Goal: Task Accomplishment & Management: Use online tool/utility

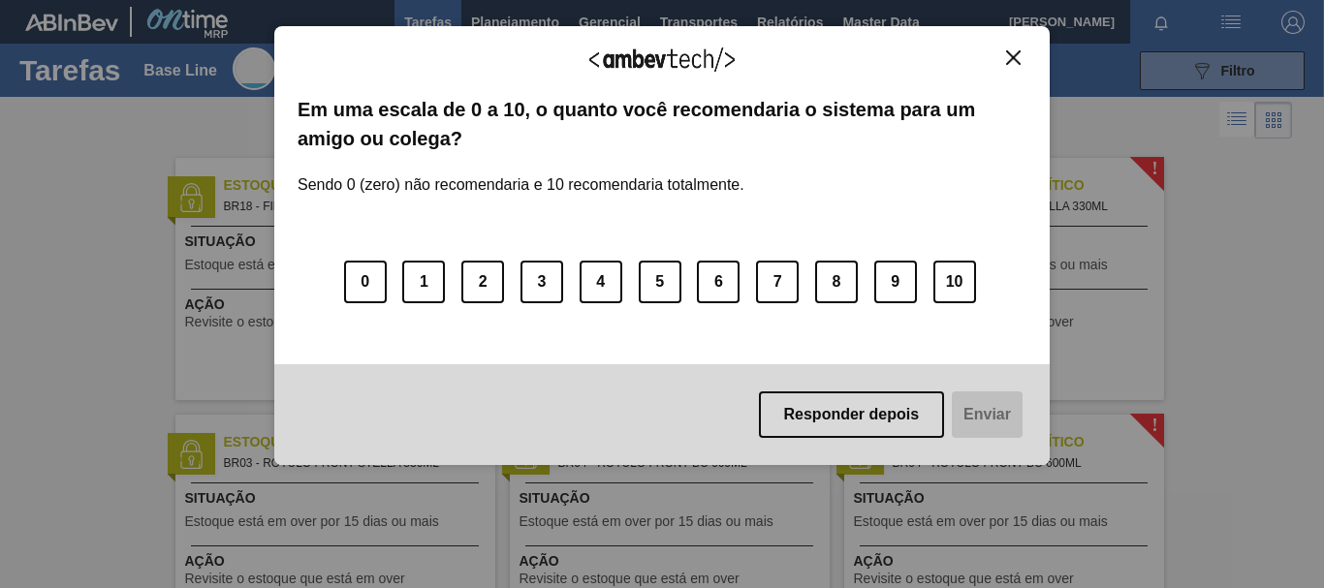
click at [1013, 72] on div "Agradecemos seu feedback!" at bounding box center [662, 72] width 729 height 46
click at [1019, 54] on img "Close" at bounding box center [1013, 57] width 15 height 15
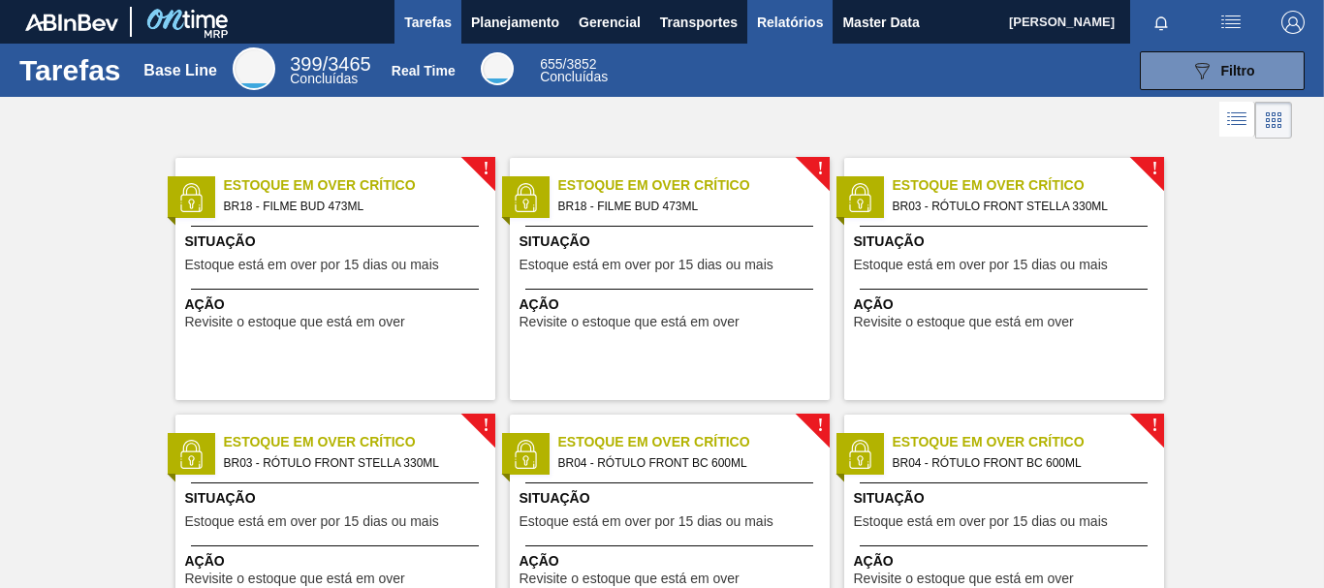
click at [792, 25] on span "Relatórios" at bounding box center [790, 22] width 66 height 23
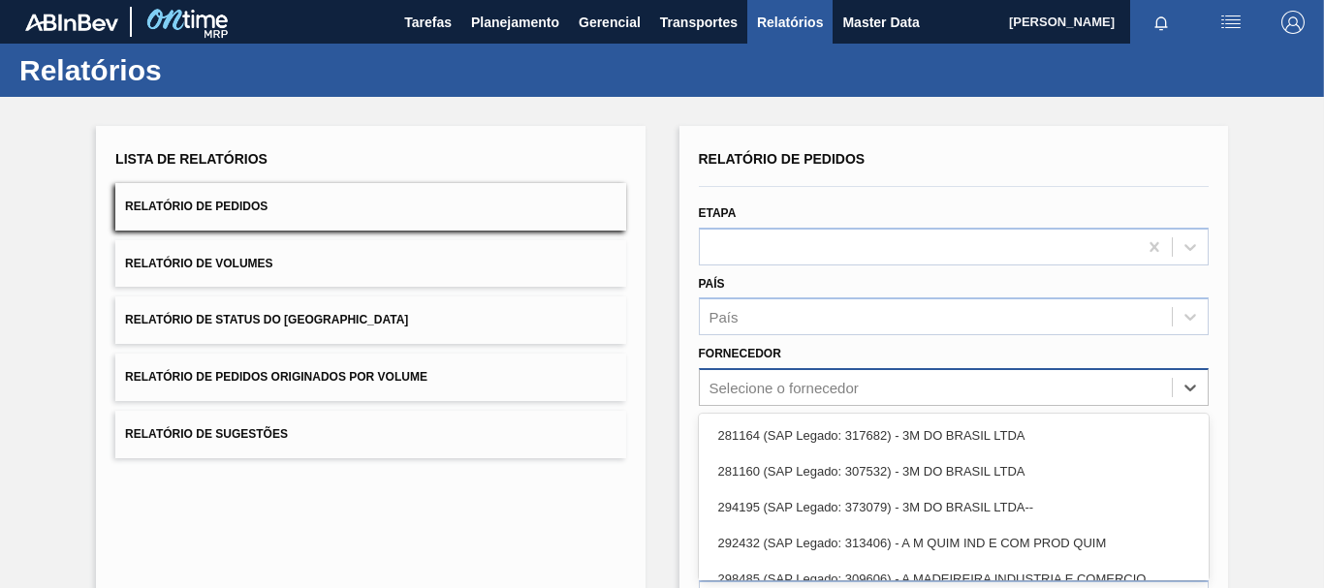
click at [779, 398] on div "option 281164 (SAP Legado: 317682) - 3M DO BRASIL LTDA focused, 1 of 101. 101 r…" at bounding box center [954, 387] width 510 height 38
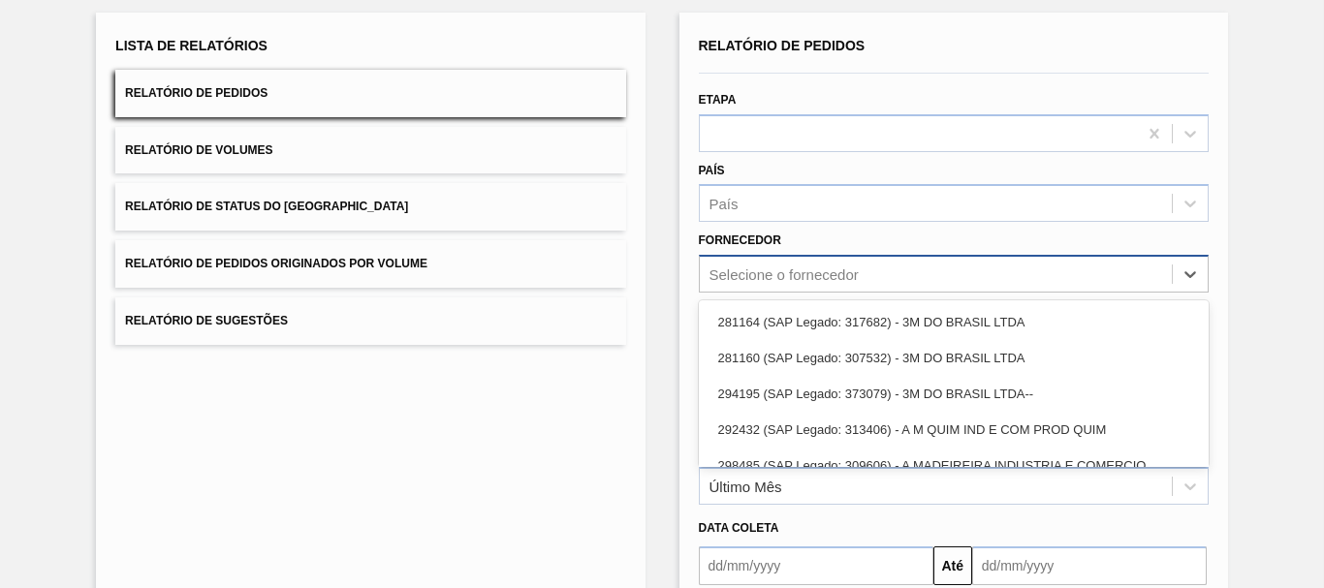
scroll to position [124, 0]
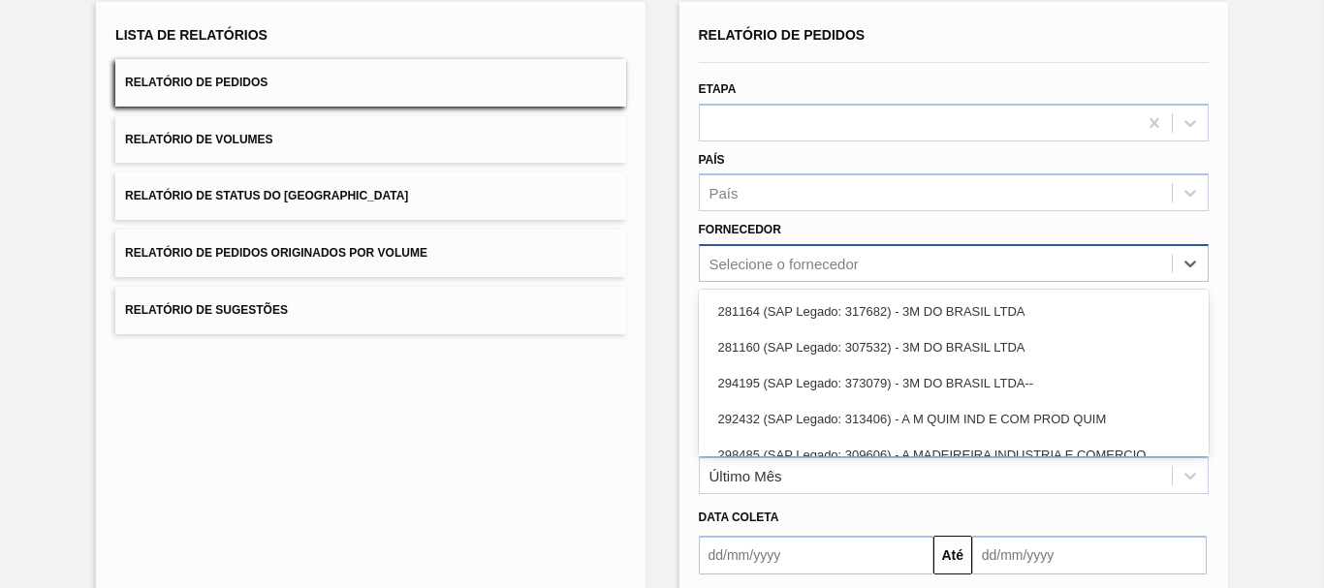
paste input "12077807"
type input "12077807"
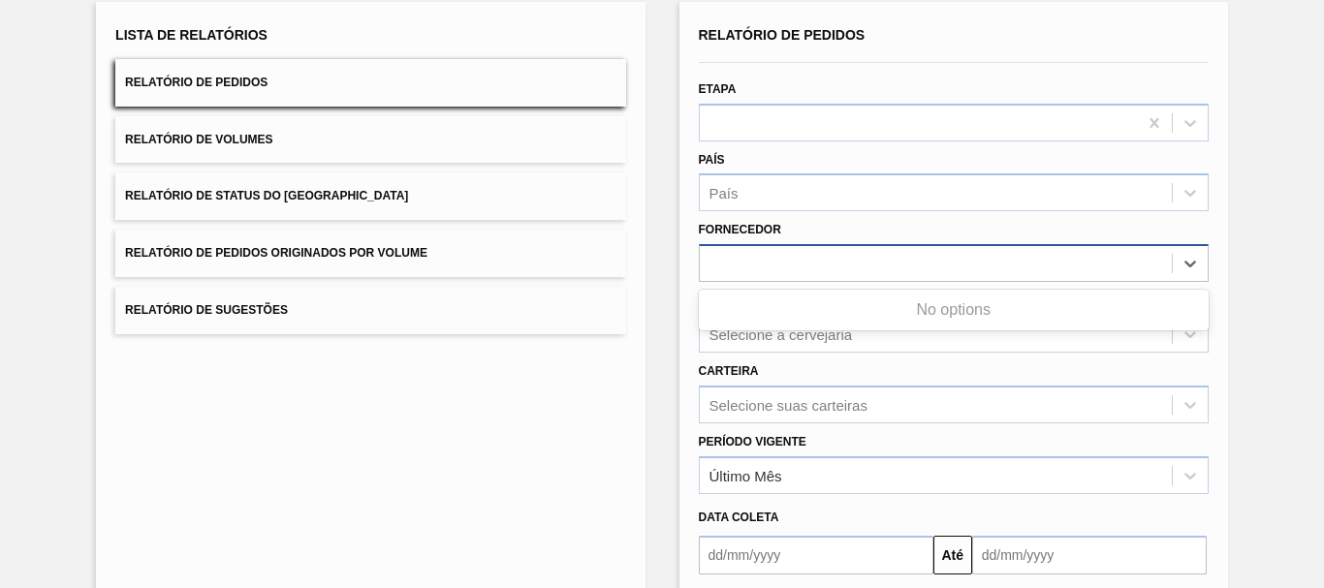
click at [797, 262] on div "12077807" at bounding box center [936, 264] width 472 height 28
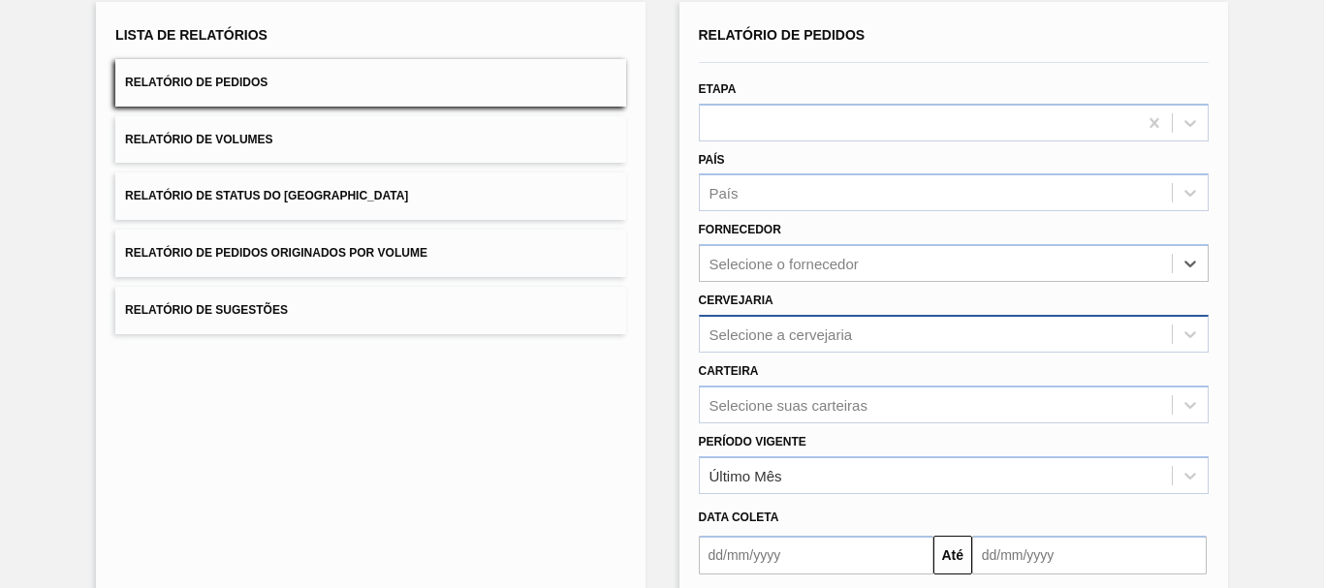
scroll to position [195, 0]
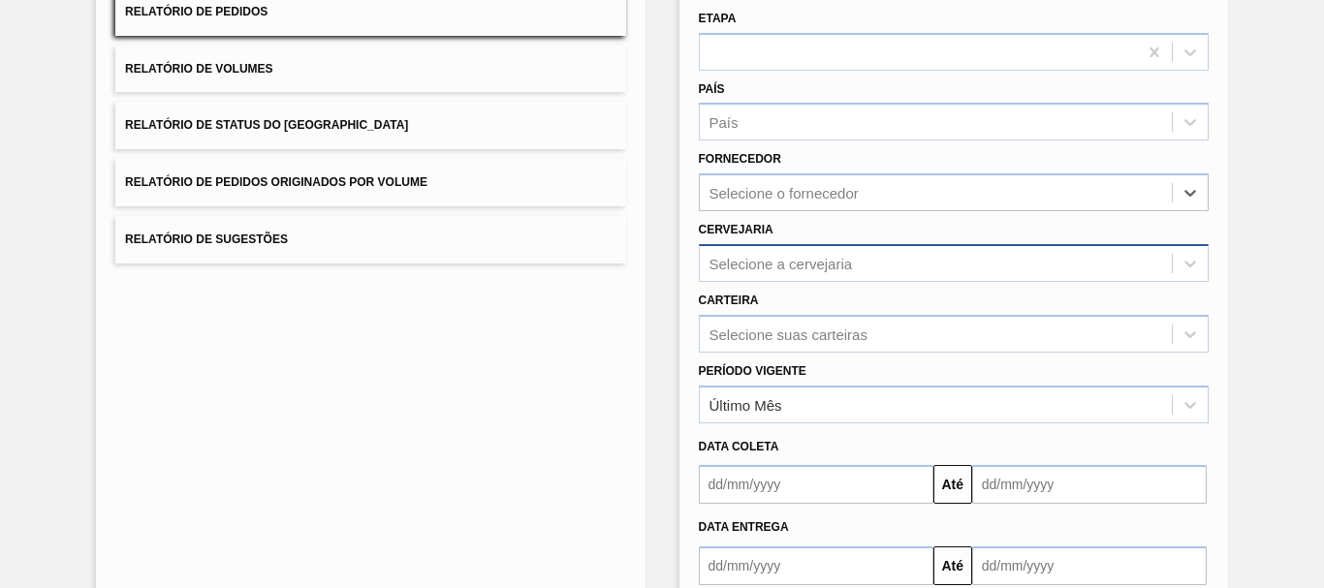
click at [769, 282] on div "Selecione a cervejaria" at bounding box center [954, 263] width 510 height 38
click at [680, 267] on div "Relatório de Pedidos Etapa País País Fornecedor Selecione o fornecedor Cervejar…" at bounding box center [954, 304] width 549 height 747
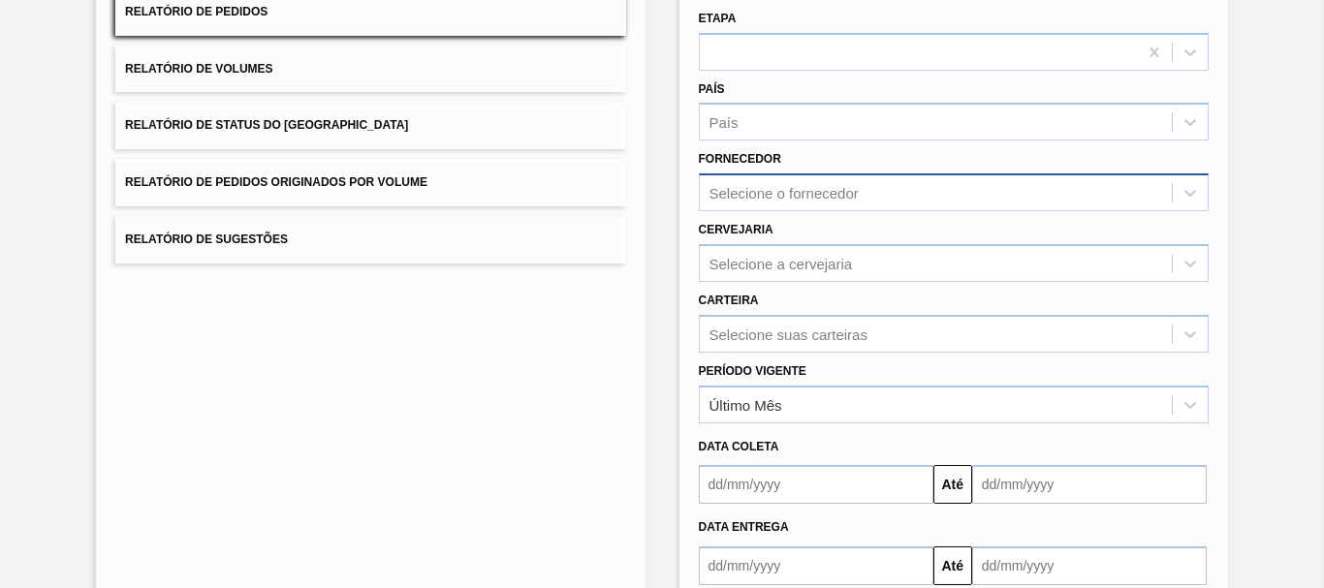
click at [712, 199] on div "Selecione o fornecedor" at bounding box center [784, 193] width 149 height 16
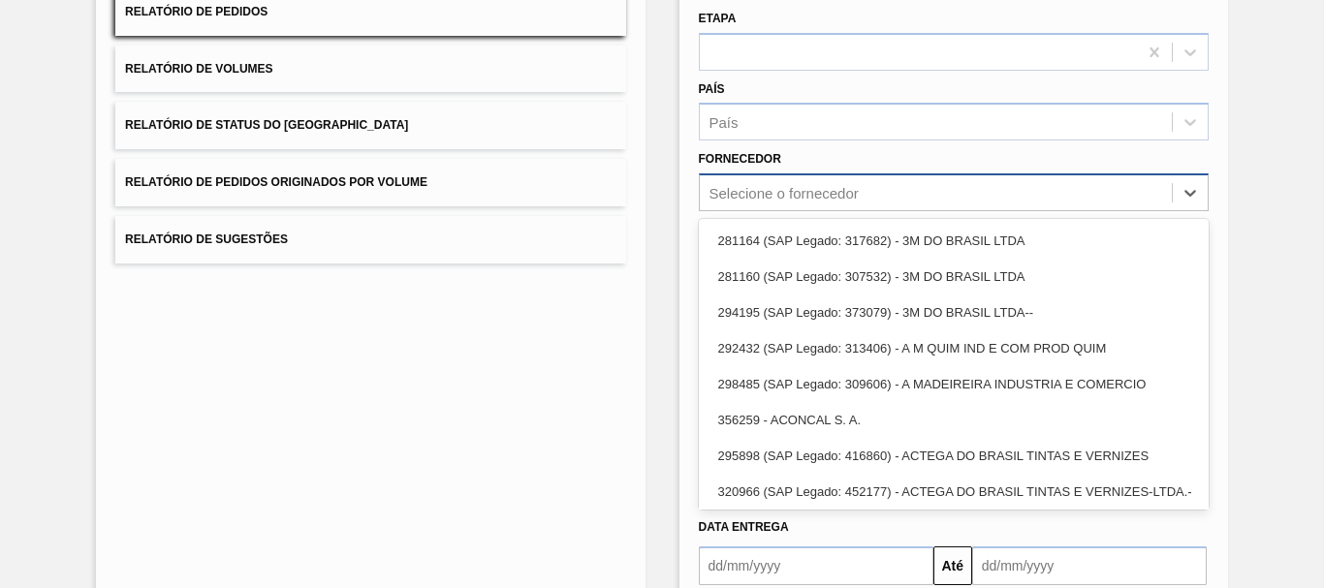
paste input "12077807"
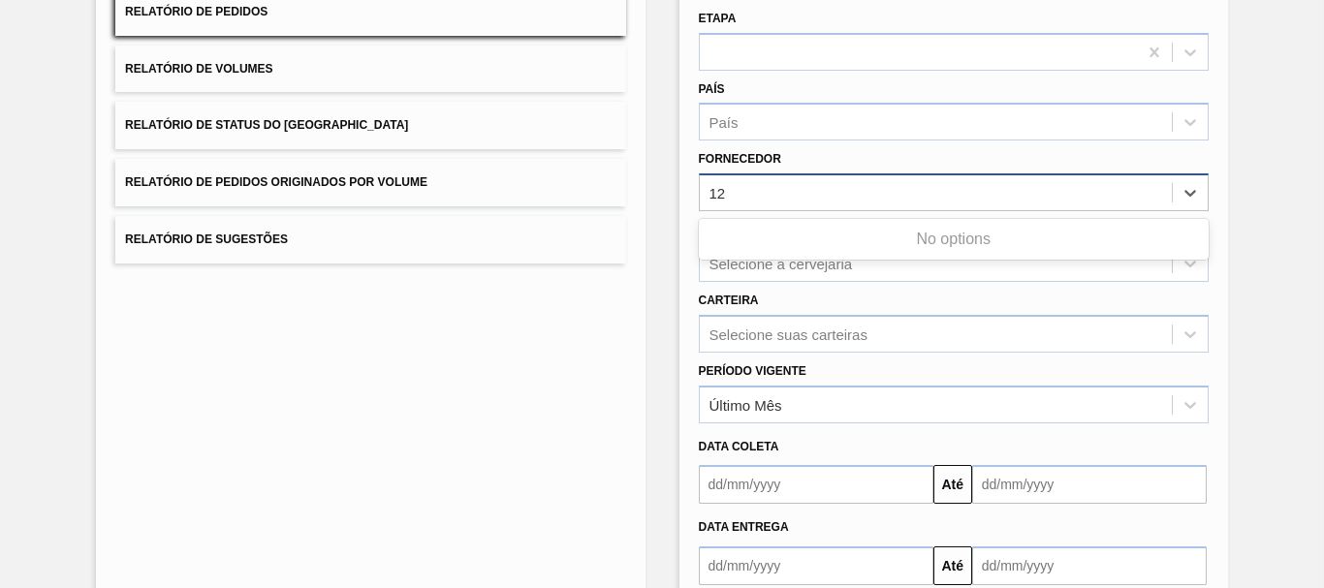
type input "1"
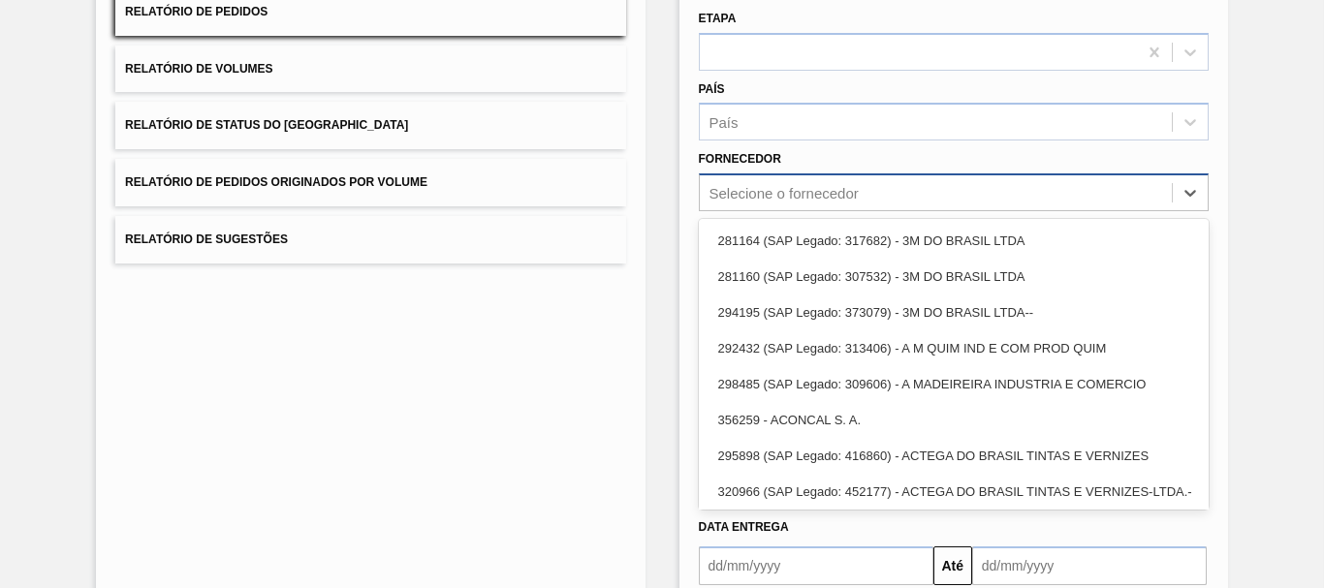
click at [665, 180] on div "Lista de Relatórios Relatório de Pedidos Relatório de Volumes Relatório de Stat…" at bounding box center [662, 302] width 1324 height 801
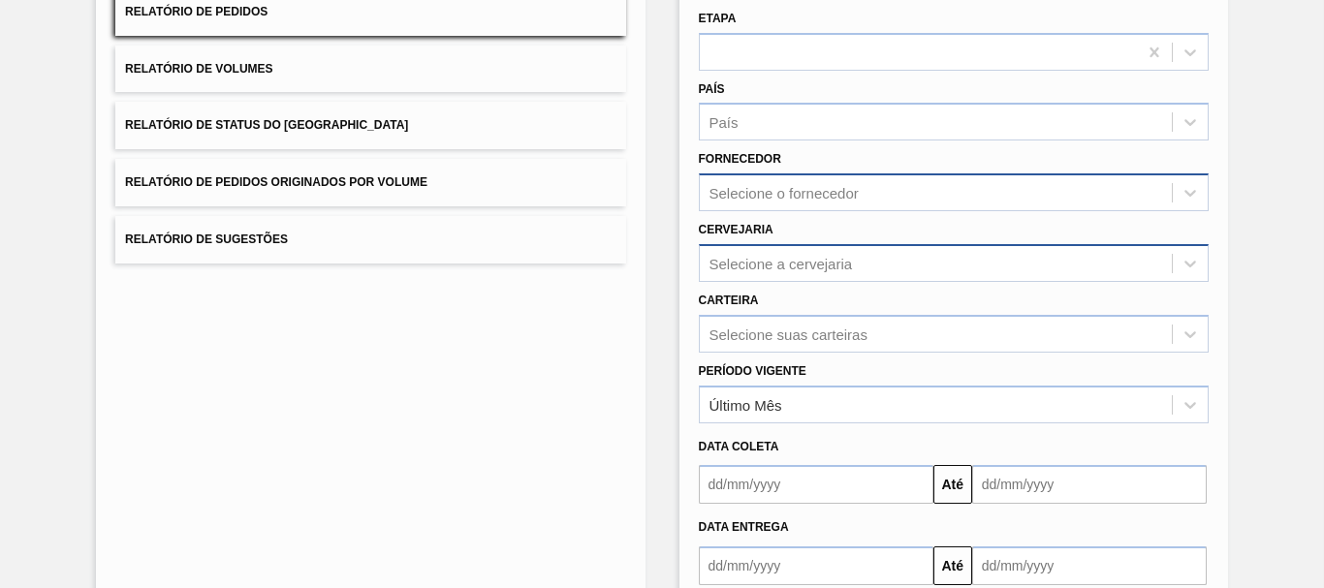
click at [763, 270] on div "Selecione a cervejaria" at bounding box center [781, 263] width 143 height 16
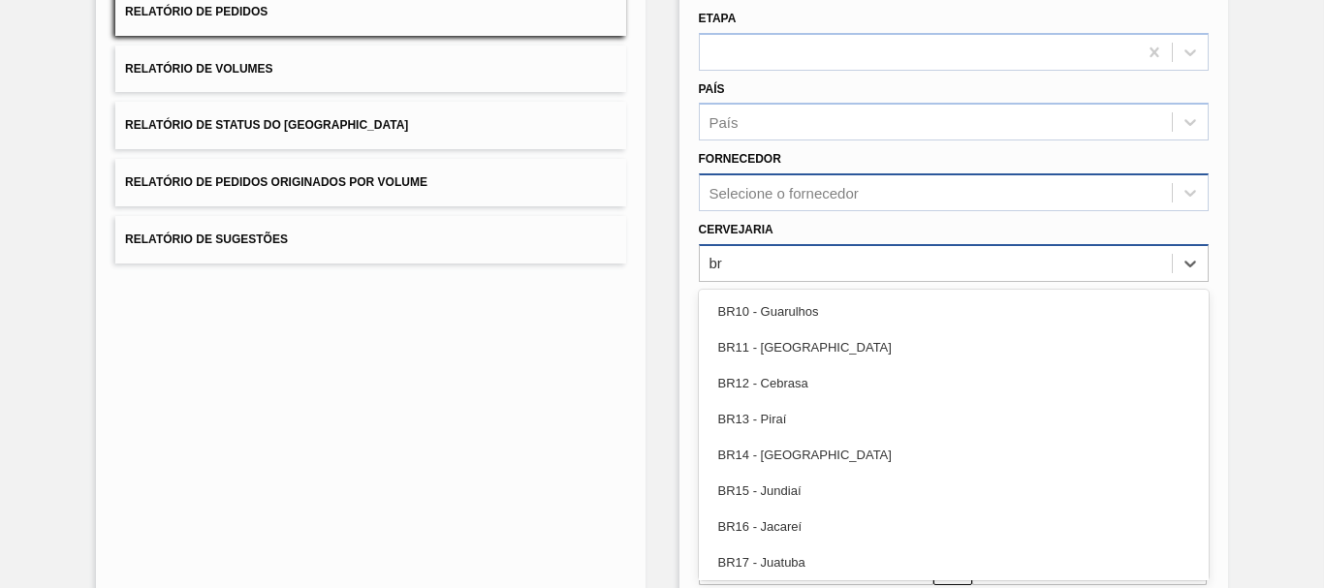
type input "b"
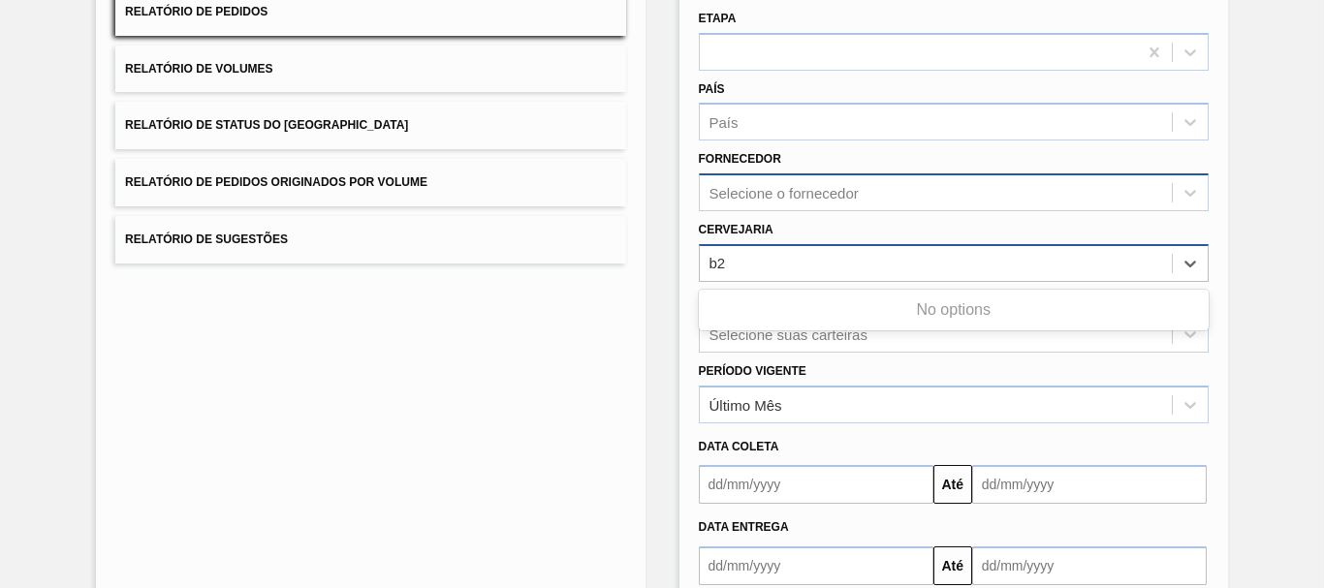
type input "b"
type input "rio"
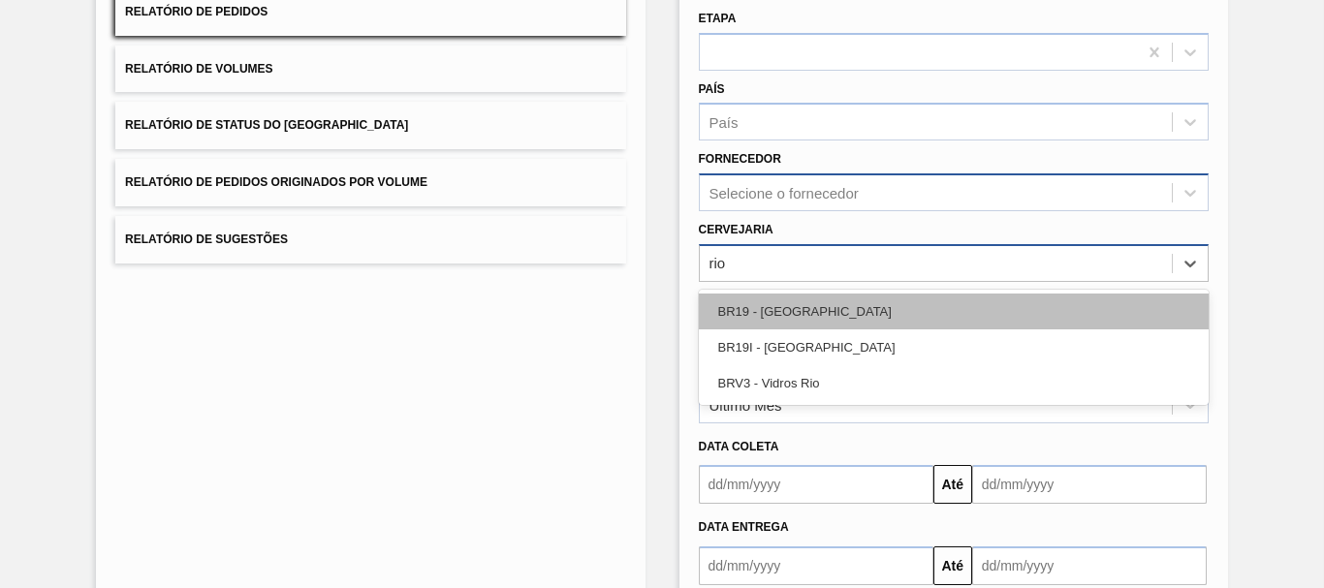
click at [799, 308] on div "BR19 - [GEOGRAPHIC_DATA]" at bounding box center [954, 312] width 510 height 36
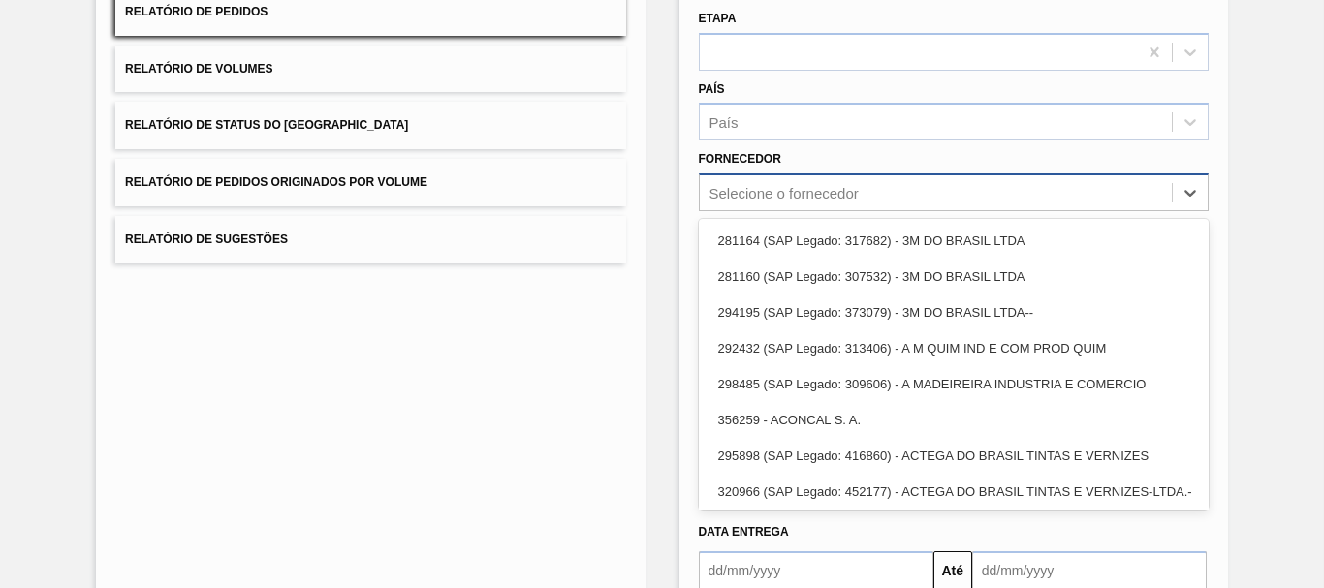
click at [779, 199] on div "Selecione o fornecedor" at bounding box center [784, 193] width 149 height 16
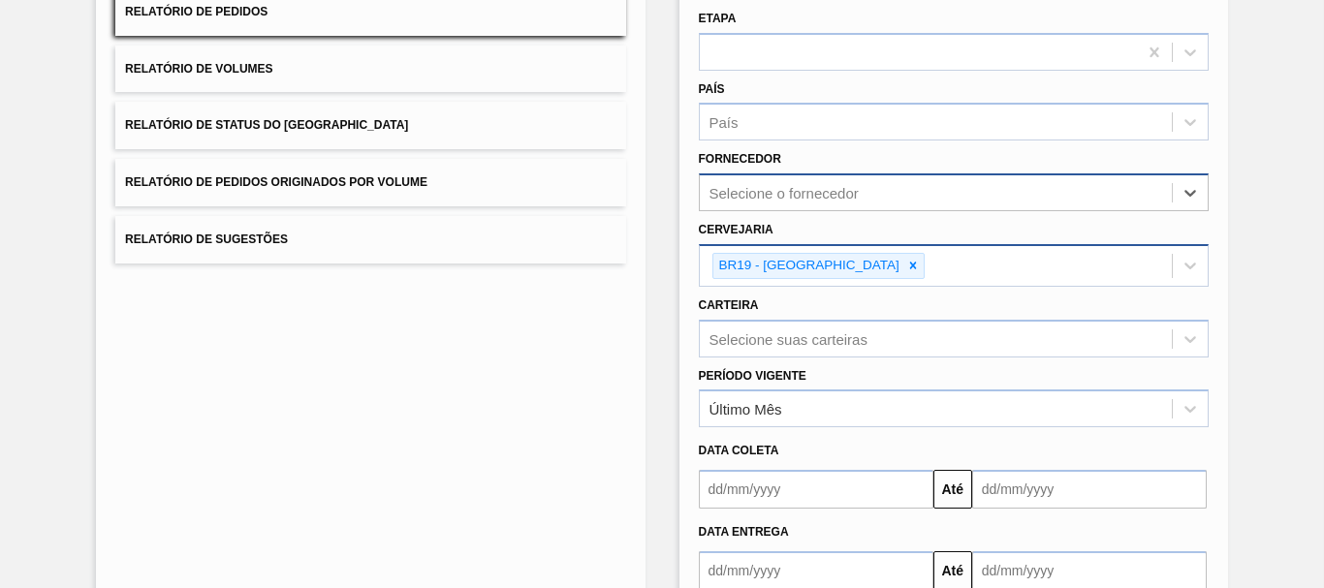
paste input "12077807"
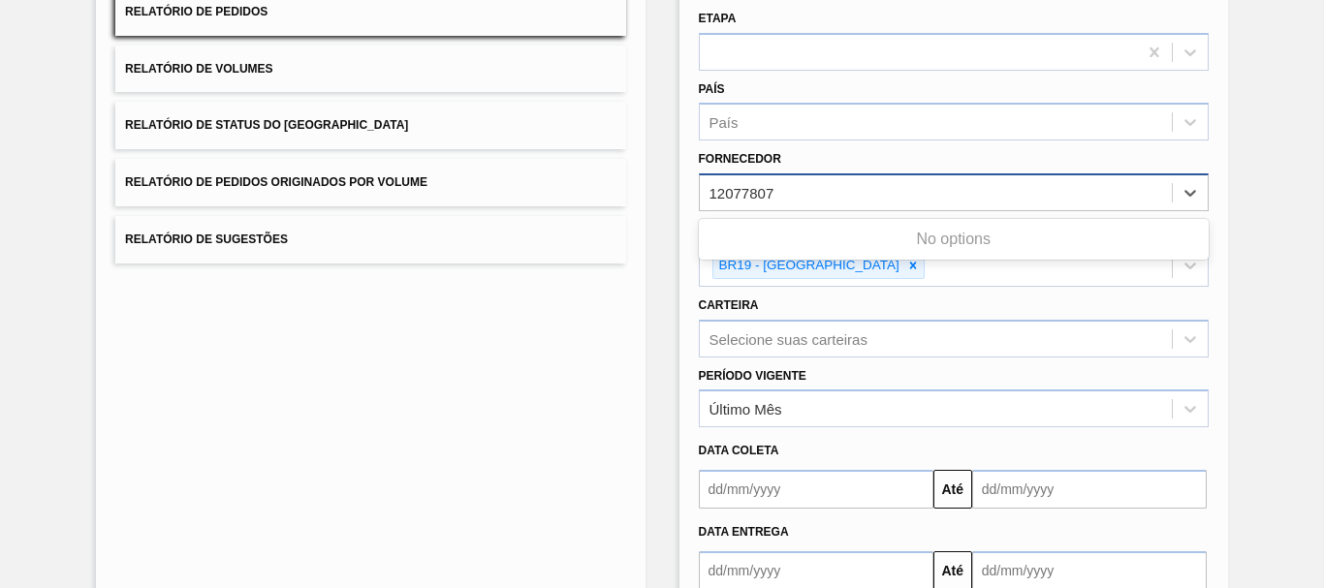
type input "12077807"
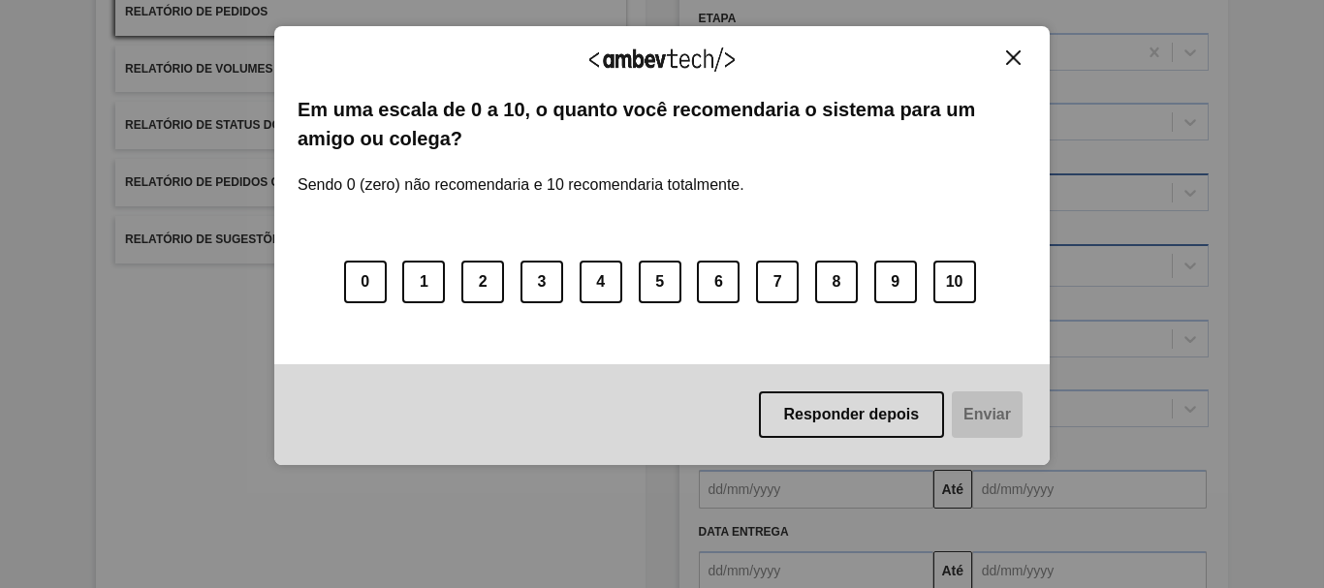
click at [1006, 49] on button "Close" at bounding box center [1014, 57] width 26 height 16
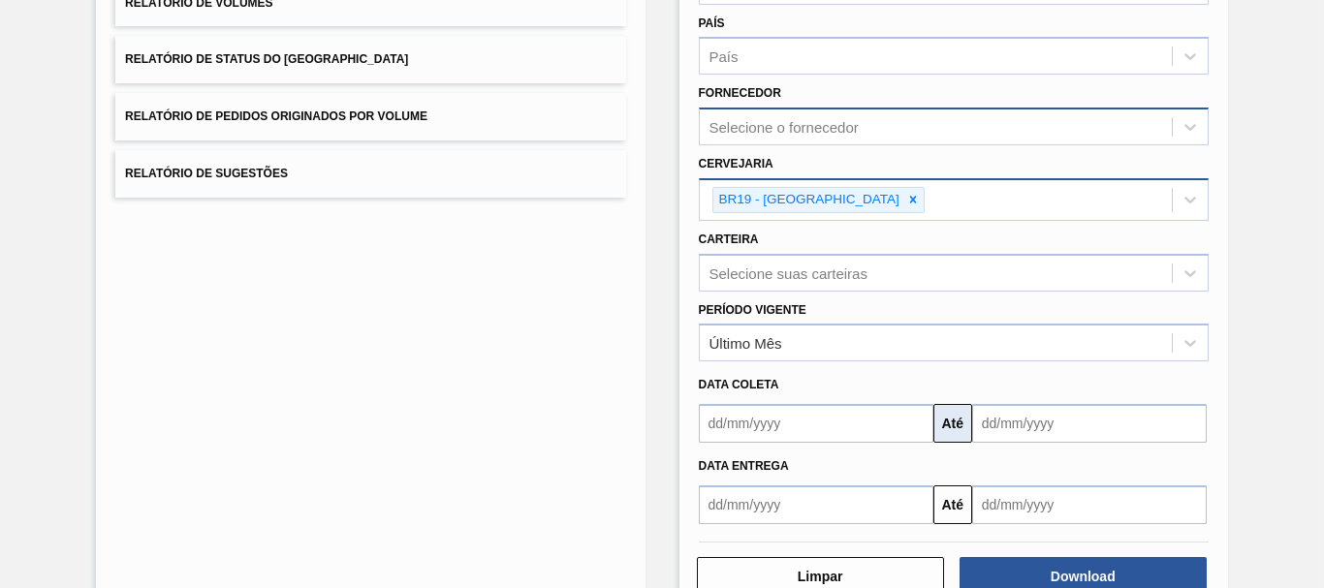
scroll to position [314, 0]
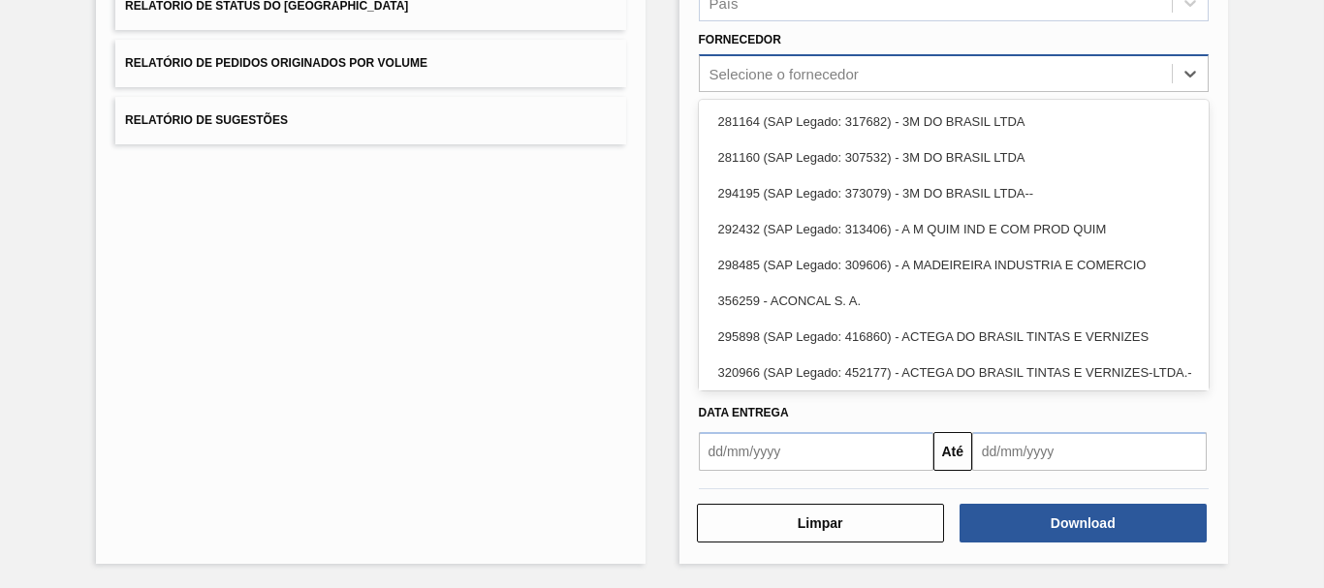
click at [752, 79] on div "Selecione o fornecedor" at bounding box center [784, 74] width 149 height 16
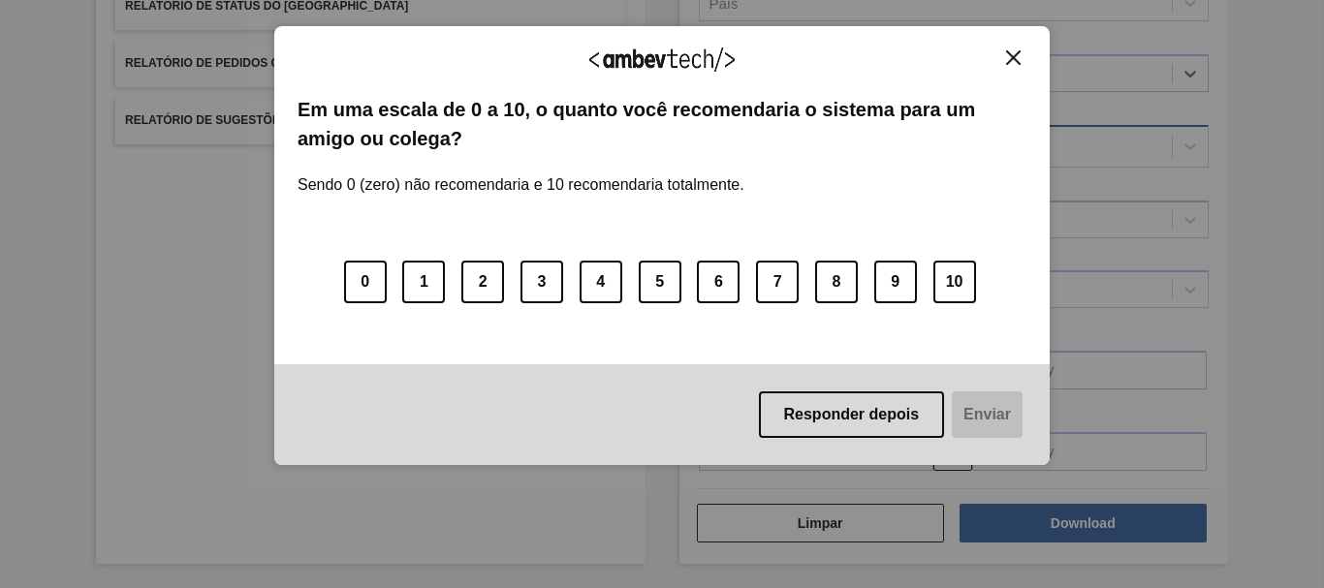
click at [1015, 50] on img "Close" at bounding box center [1013, 57] width 15 height 15
